Goal: Task Accomplishment & Management: Use online tool/utility

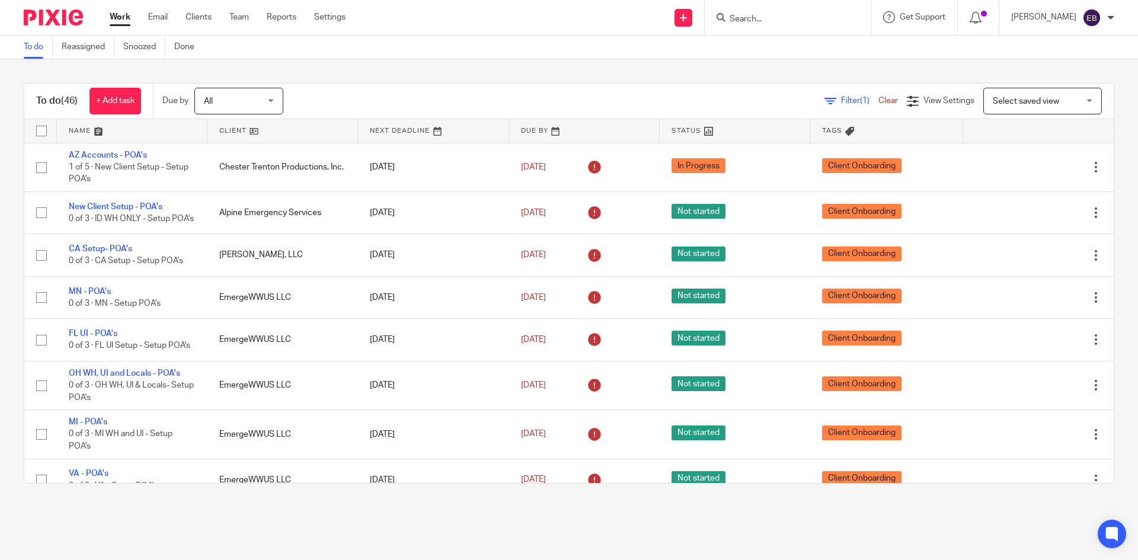
click at [787, 15] on input "Search" at bounding box center [781, 19] width 107 height 11
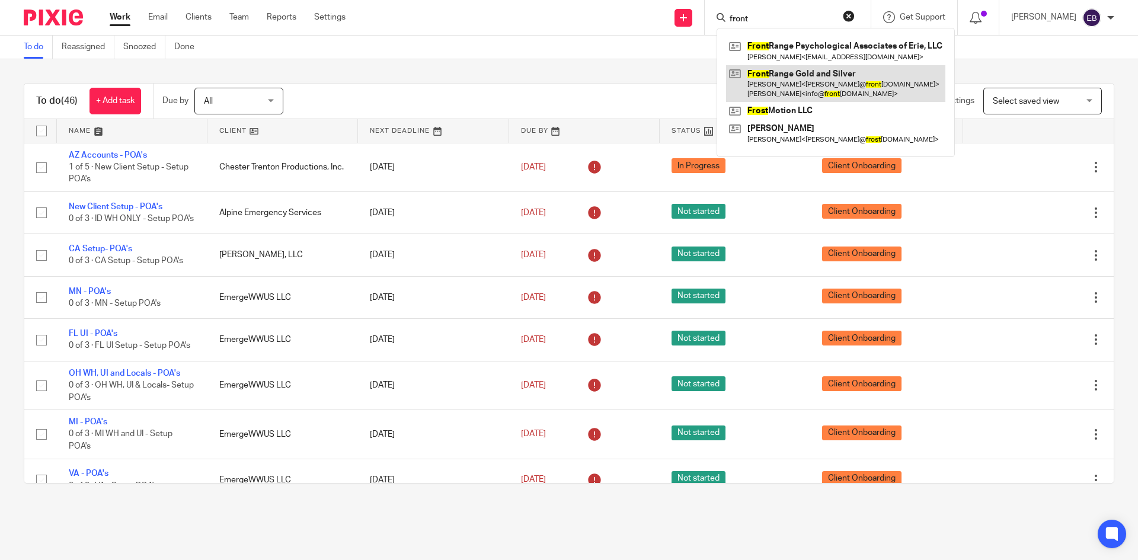
type input "front"
click at [874, 89] on link at bounding box center [835, 83] width 219 height 37
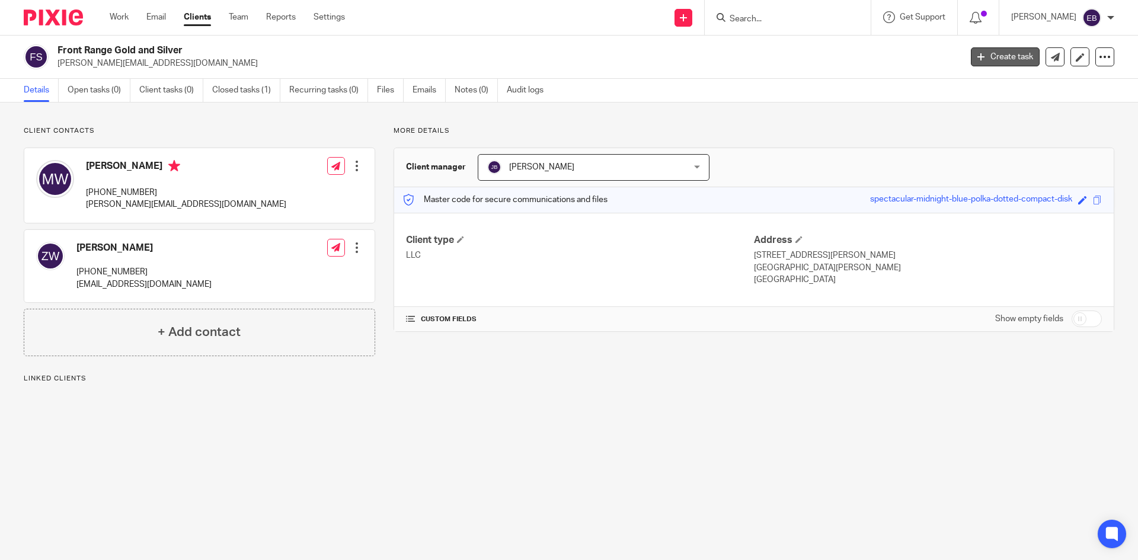
click at [994, 59] on link "Create task" at bounding box center [1005, 56] width 69 height 19
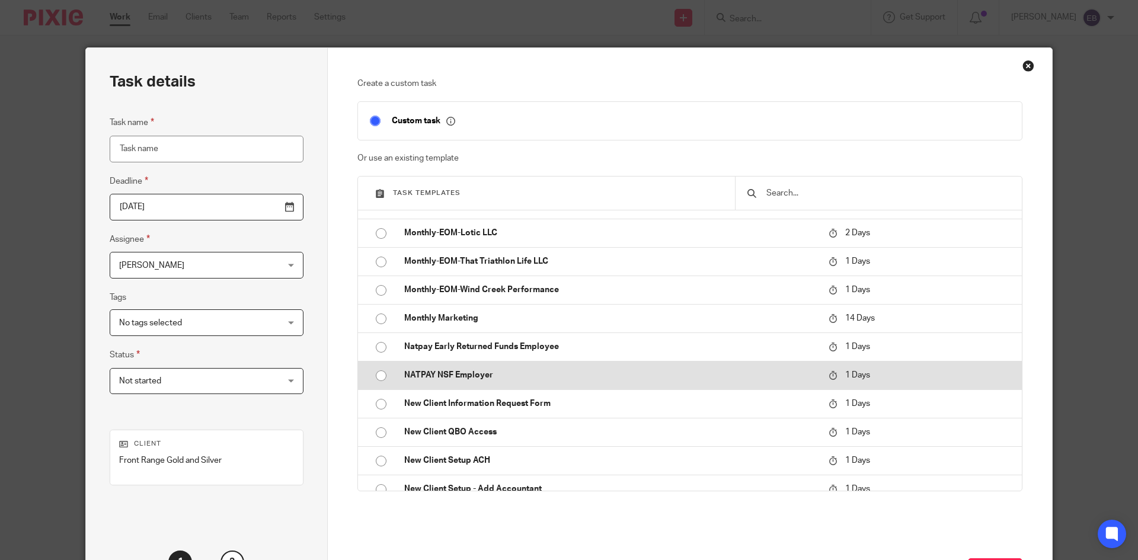
scroll to position [593, 0]
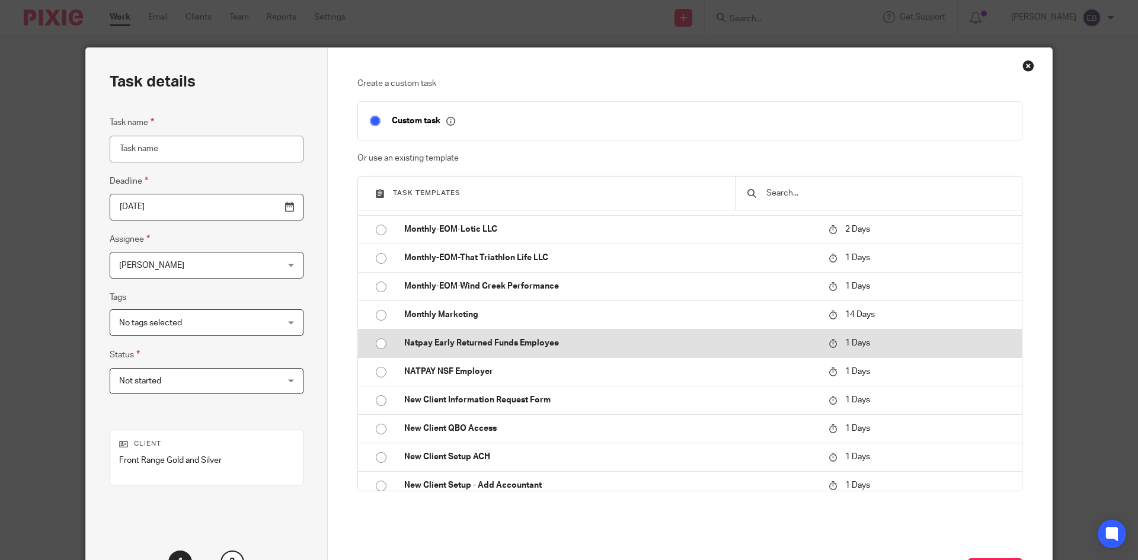
click at [375, 345] on input "radio" at bounding box center [381, 344] width 23 height 23
type input "2025-10-15"
type input "Natpay Early Returned Funds Employee"
checkbox input "false"
radio input "false"
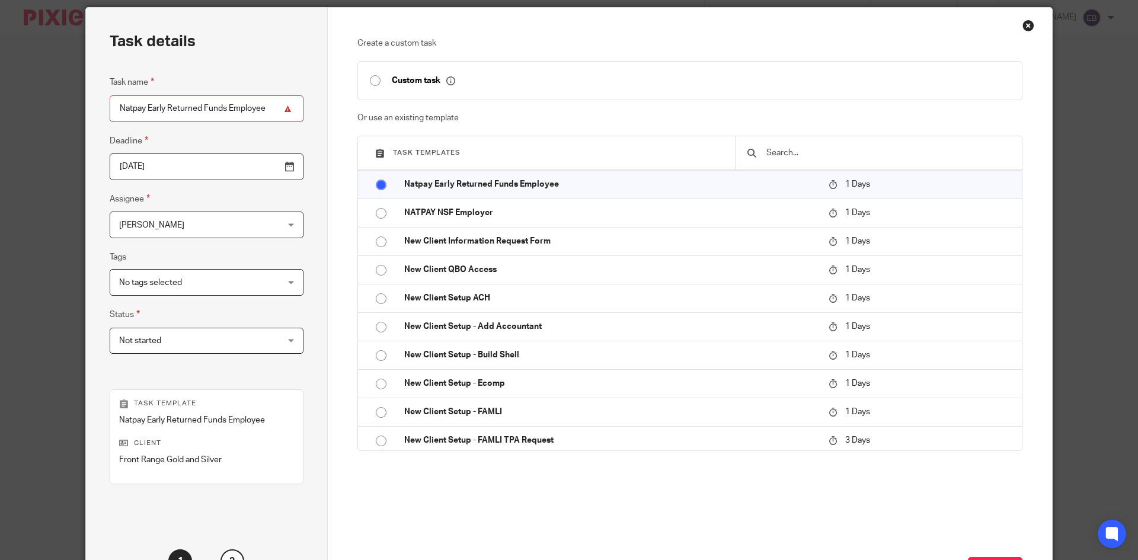
scroll to position [119, 0]
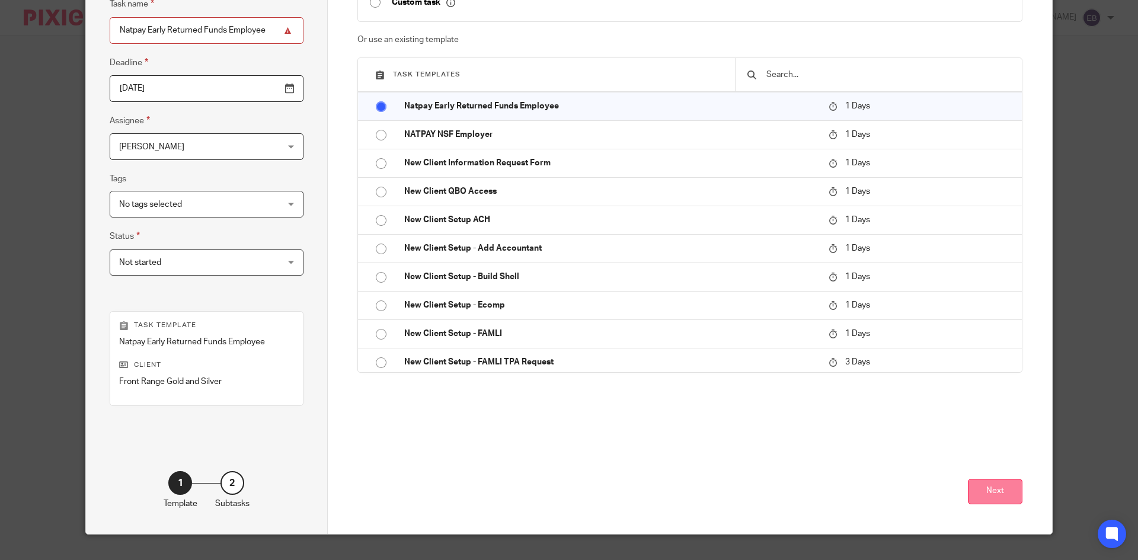
click at [989, 488] on button "Next" at bounding box center [995, 491] width 55 height 25
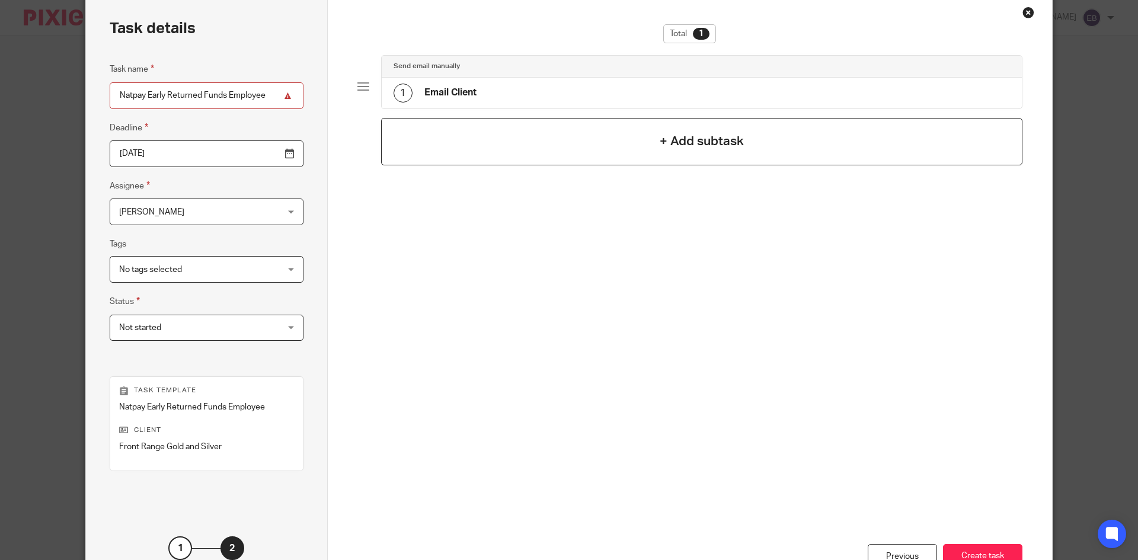
scroll to position [0, 0]
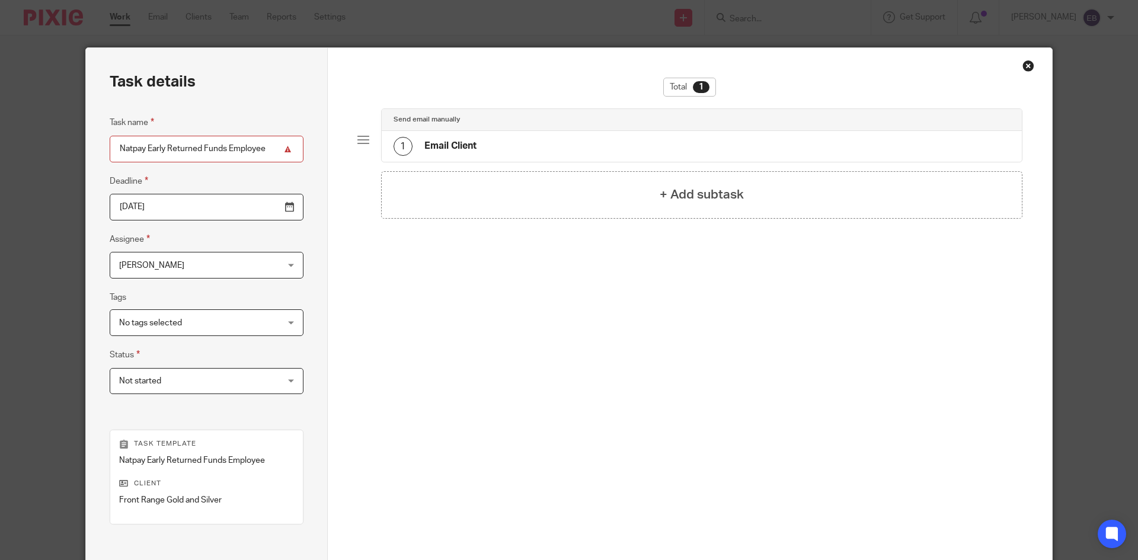
click at [607, 136] on div "1 Email Client" at bounding box center [702, 146] width 641 height 31
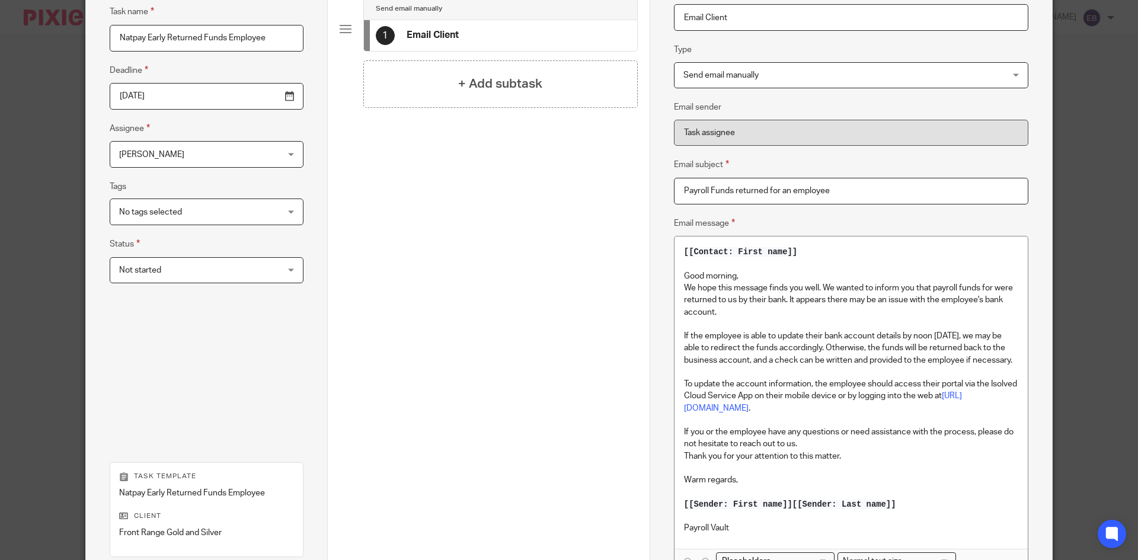
scroll to position [119, 0]
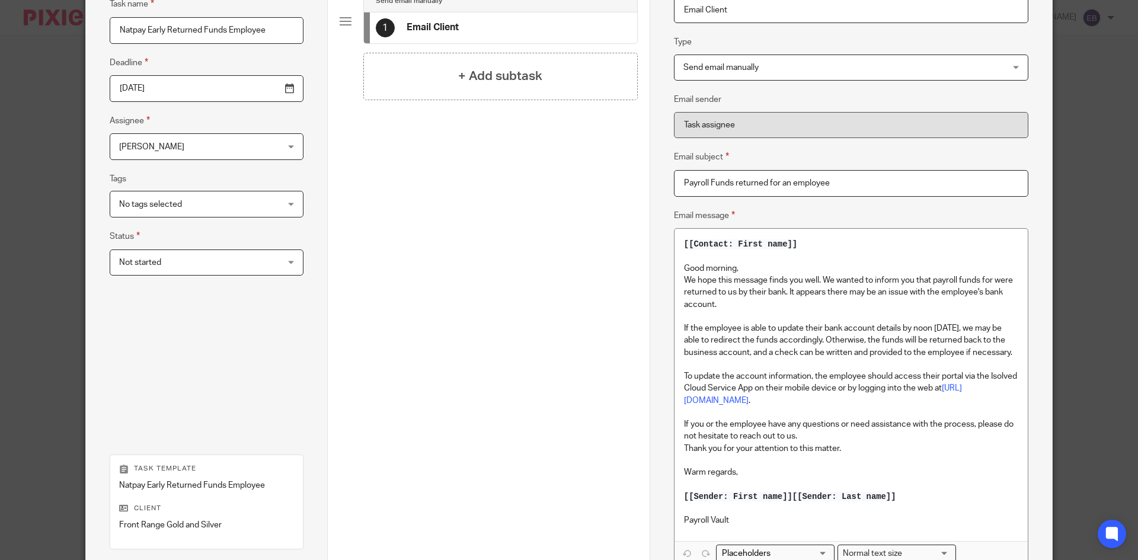
click at [992, 273] on p "Good morning," at bounding box center [851, 269] width 334 height 12
click at [992, 276] on p "We hope this message finds you well. We wanted to inform you that payroll funds…" at bounding box center [851, 292] width 334 height 36
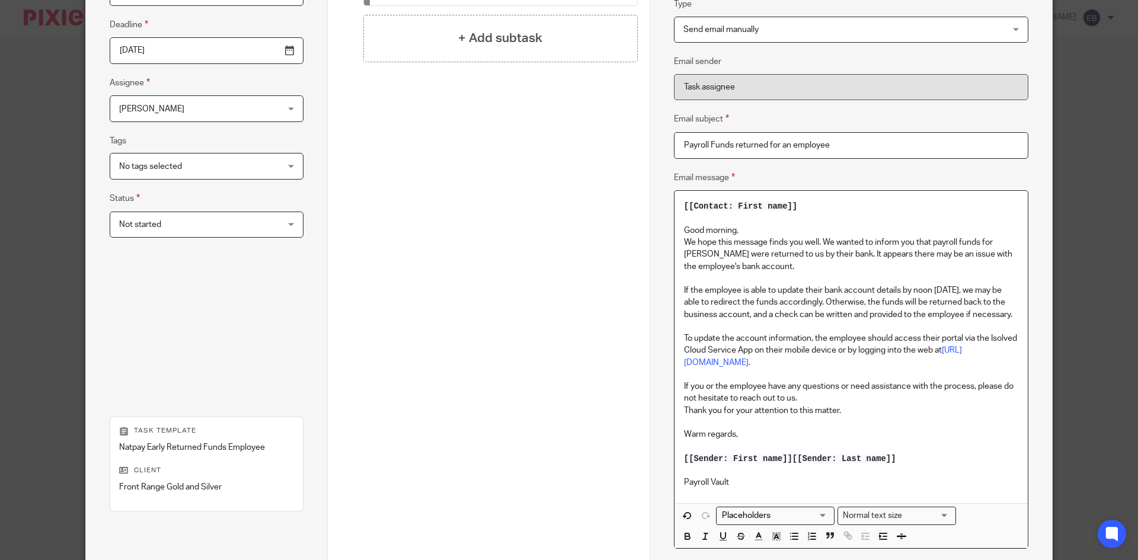
scroll to position [178, 0]
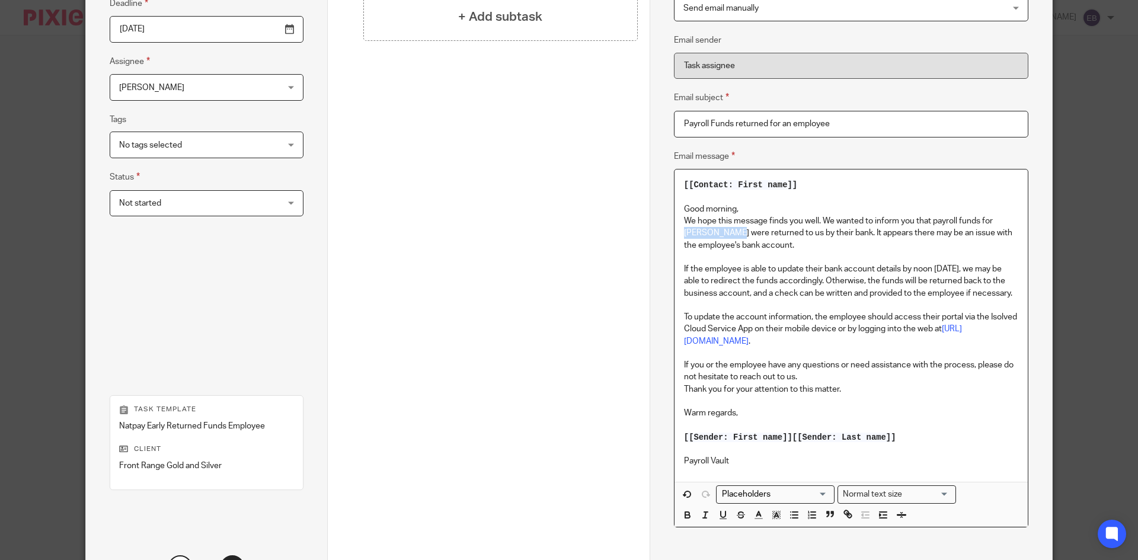
drag, startPoint x: 731, startPoint y: 231, endPoint x: 680, endPoint y: 234, distance: 50.5
click at [684, 234] on p "We hope this message finds you well. We wanted to inform you that payroll funds…" at bounding box center [851, 233] width 334 height 36
click at [685, 517] on icon "button" at bounding box center [687, 516] width 5 height 3
click at [817, 243] on p "We hope this message finds you well. We wanted to inform you that payroll funds…" at bounding box center [851, 233] width 334 height 36
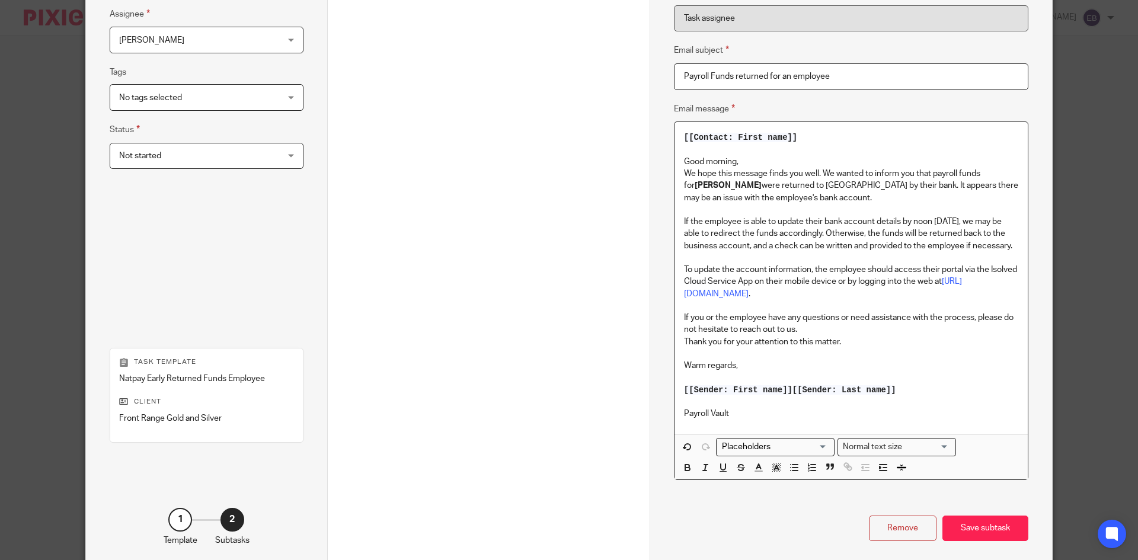
scroll to position [284, 0]
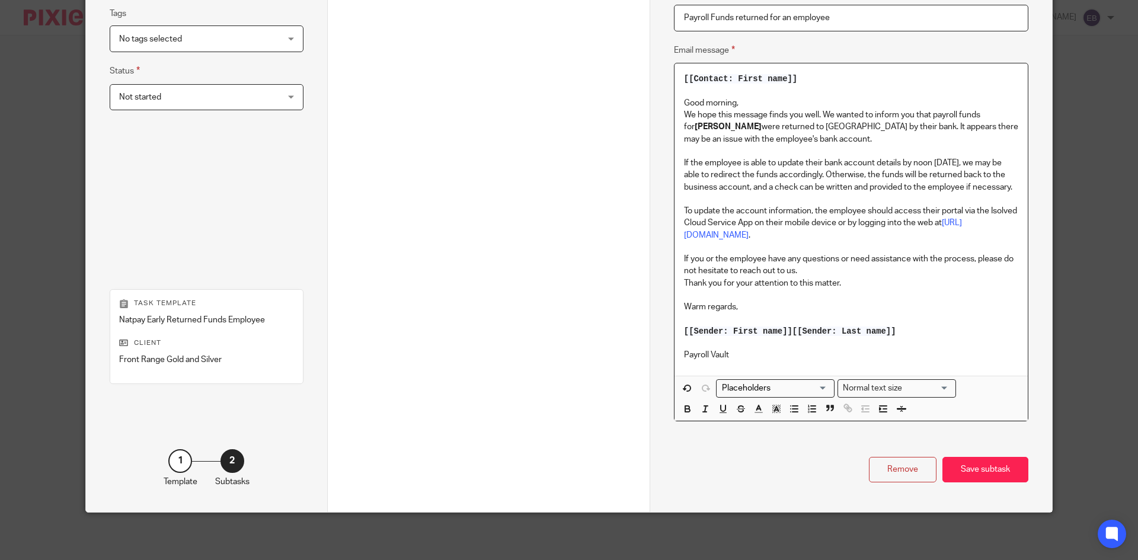
click at [787, 331] on span "[[Sender: First name]]" at bounding box center [738, 331] width 108 height 9
click at [993, 468] on div "Save subtask" at bounding box center [985, 469] width 86 height 25
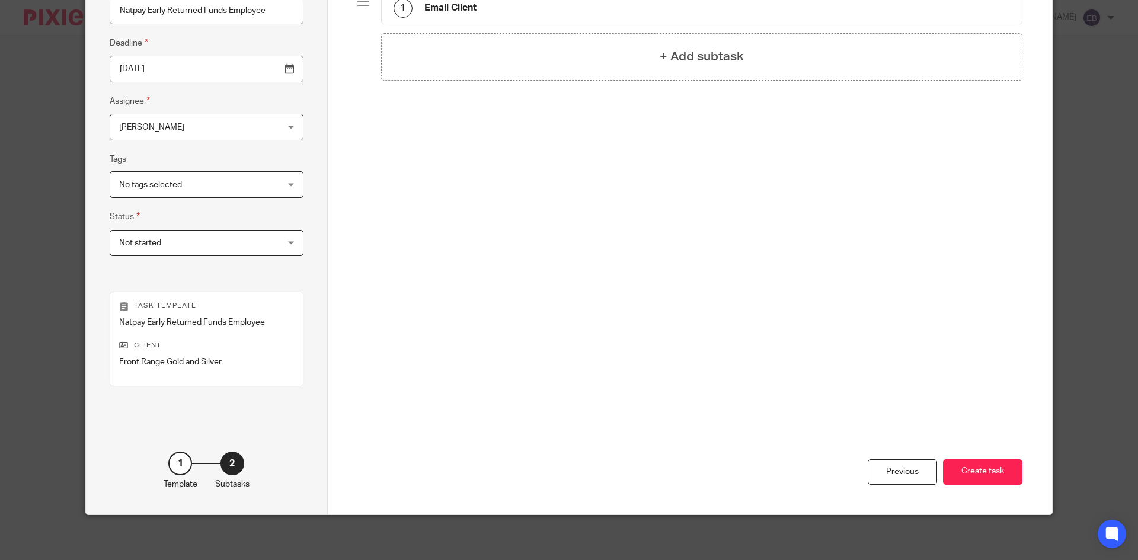
scroll to position [140, 0]
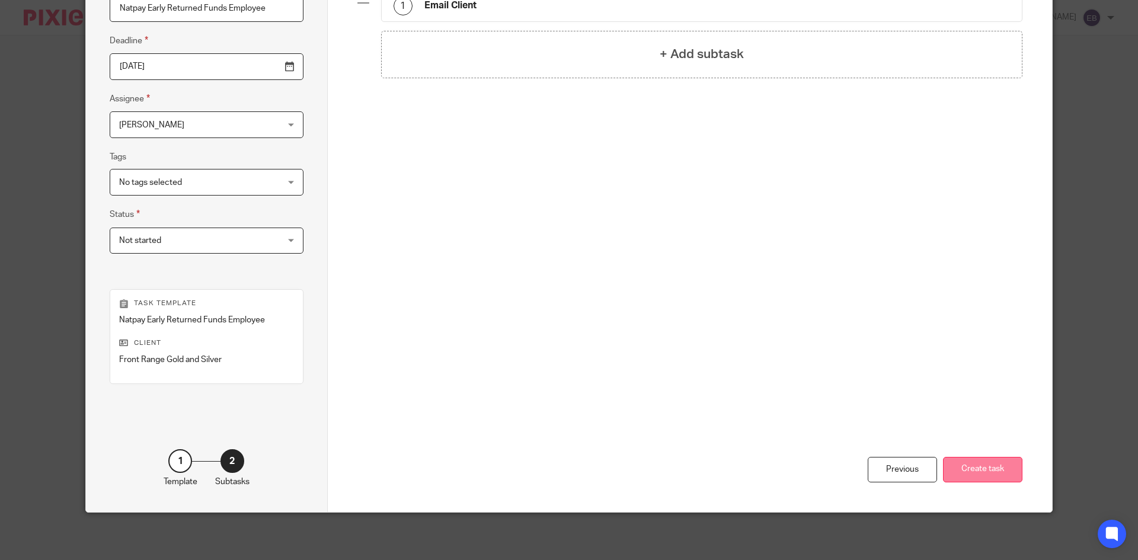
click at [967, 467] on button "Create task" at bounding box center [982, 469] width 79 height 25
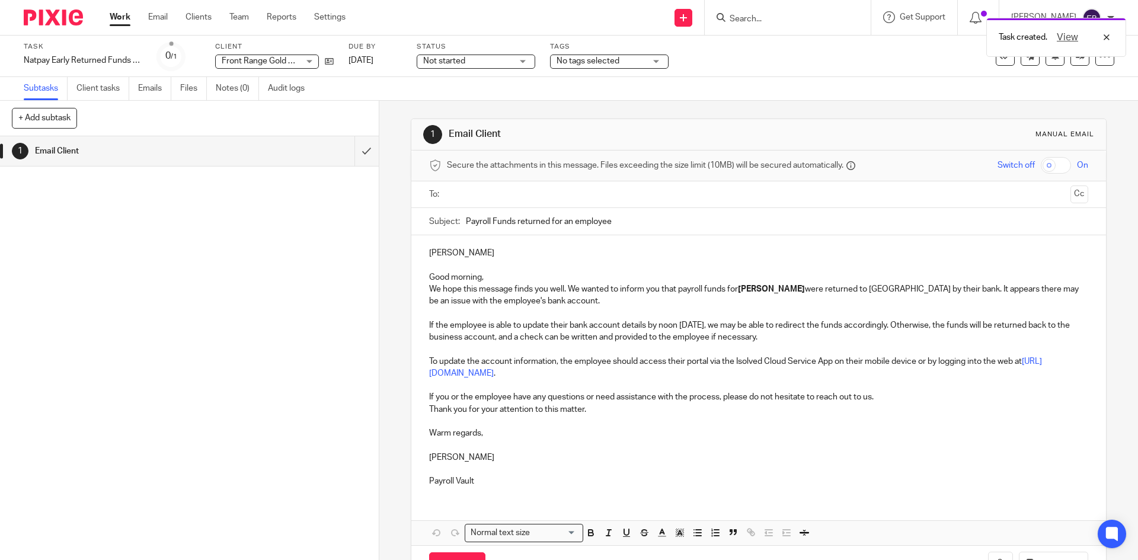
click at [540, 190] on input "text" at bounding box center [758, 195] width 614 height 14
click at [657, 200] on input "text" at bounding box center [829, 195] width 474 height 23
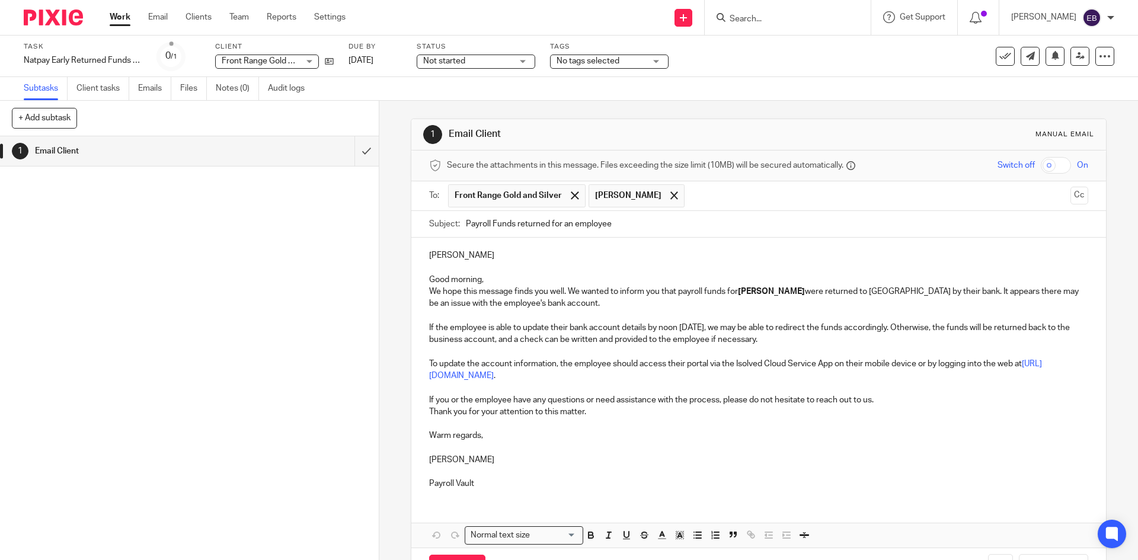
click at [511, 255] on p "Monica" at bounding box center [758, 256] width 658 height 12
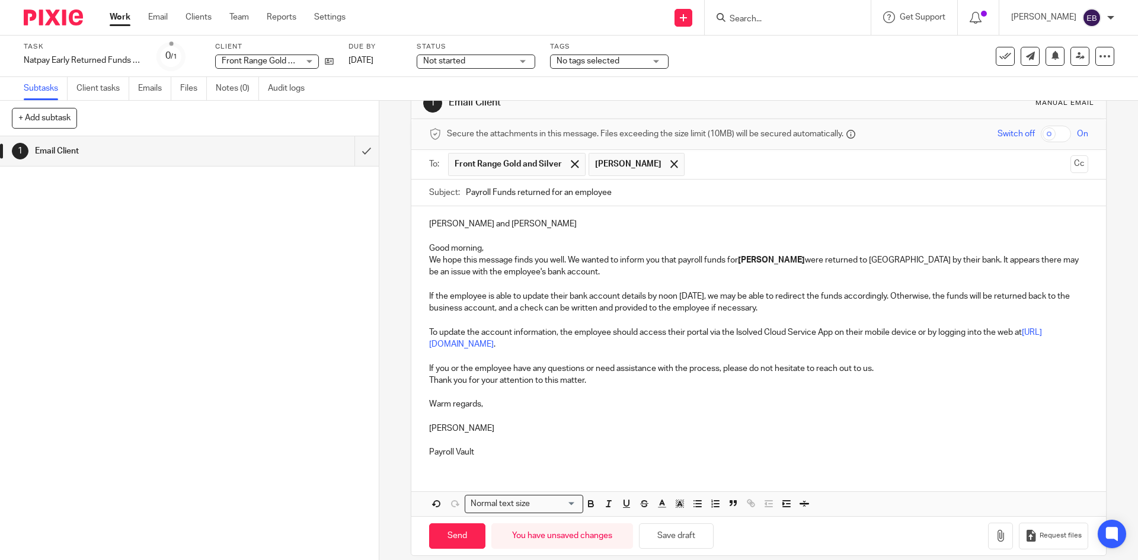
scroll to position [45, 0]
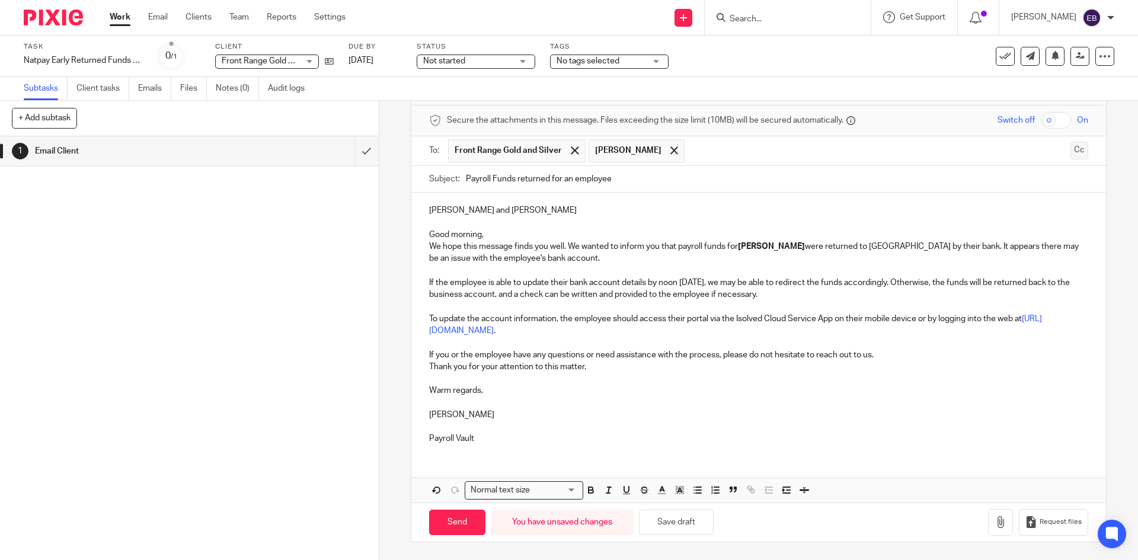
click at [1070, 151] on button "Cc" at bounding box center [1079, 151] width 18 height 18
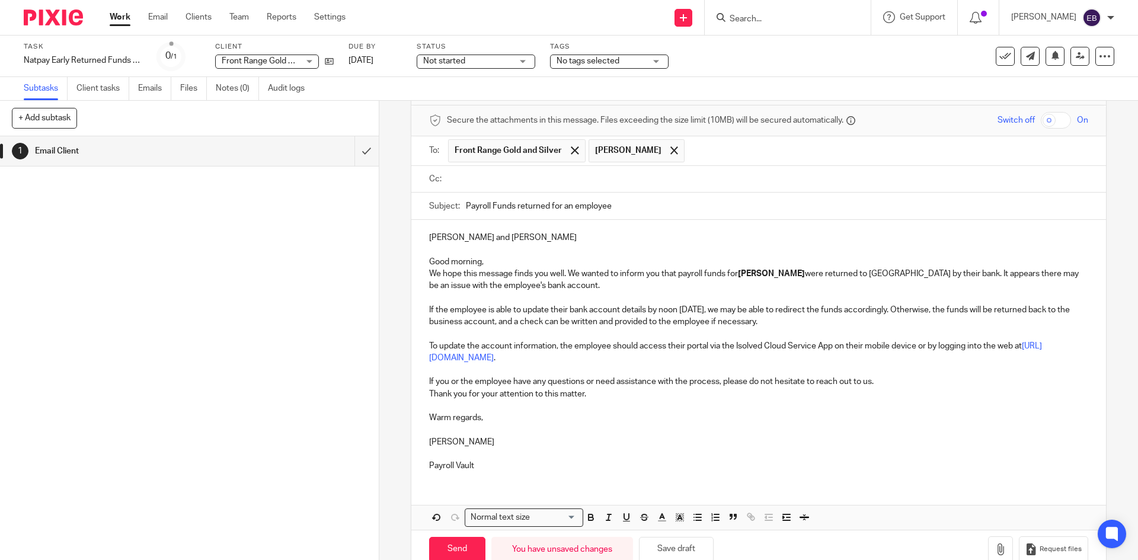
click at [535, 175] on input "text" at bounding box center [767, 179] width 632 height 14
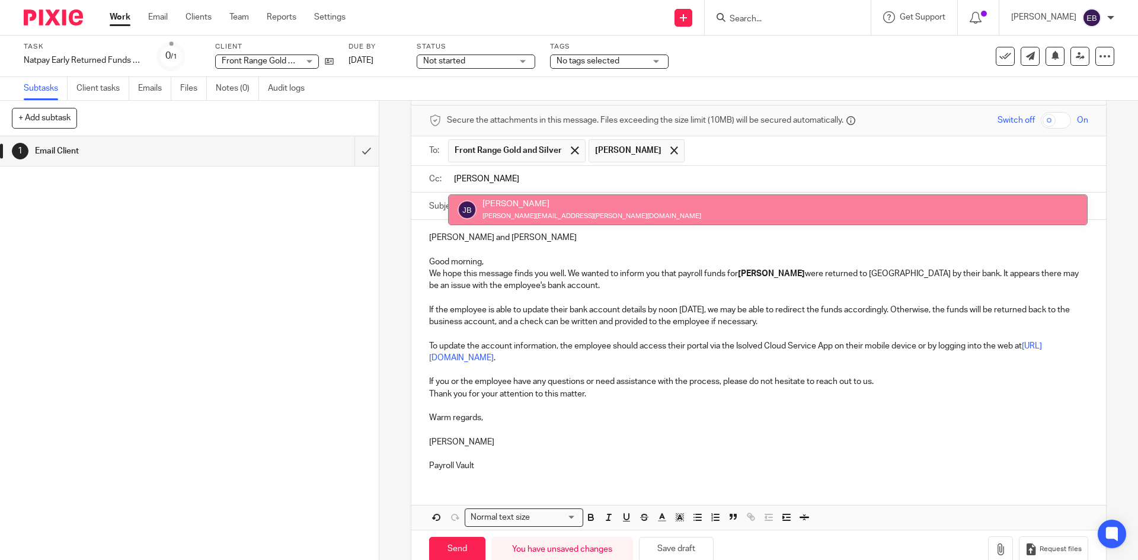
type input "Julie"
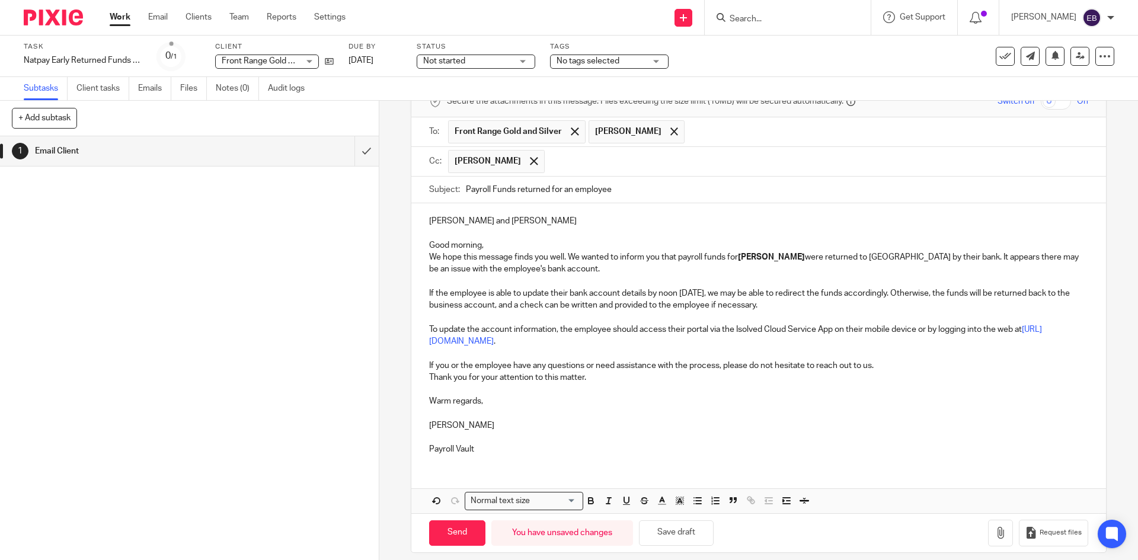
scroll to position [75, 0]
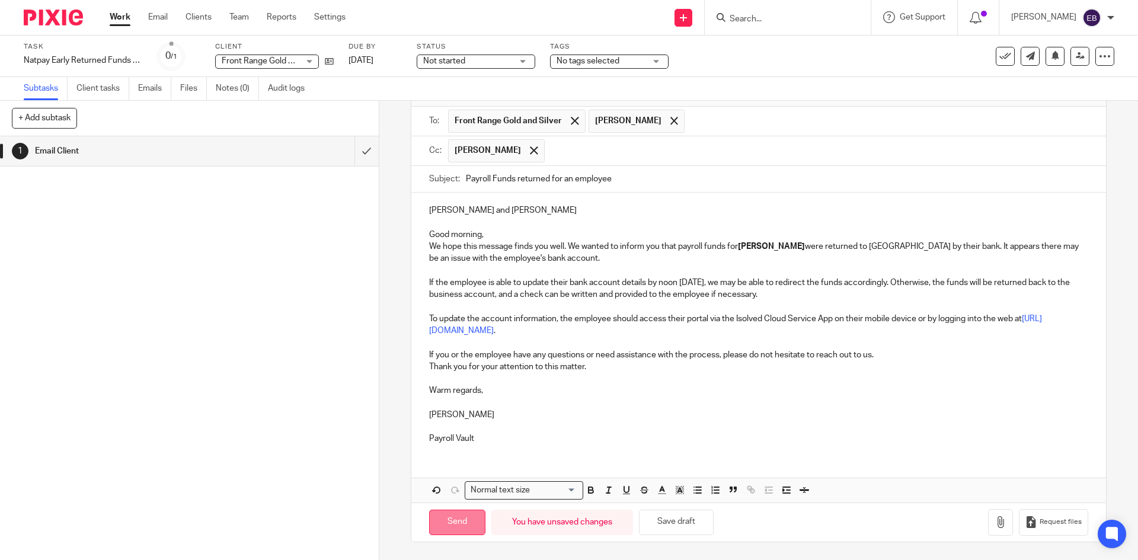
click at [461, 520] on input "Send" at bounding box center [457, 522] width 56 height 25
type input "Sent"
click at [119, 15] on link "Work" at bounding box center [120, 17] width 21 height 12
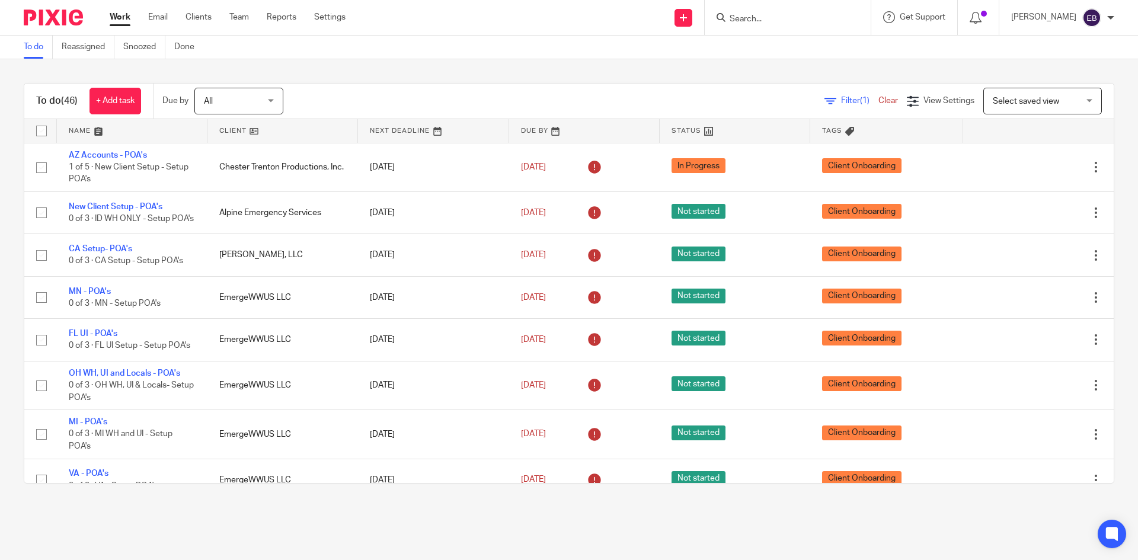
click at [378, 79] on div "To do (46) + Add task Due by All All Today Tomorrow This week Next week This mo…" at bounding box center [569, 283] width 1138 height 448
